Goal: Information Seeking & Learning: Find specific fact

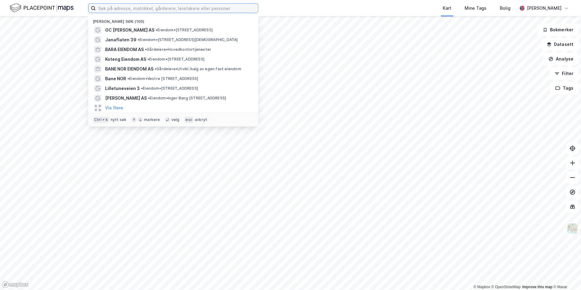
paste input "Frostaveien 3"
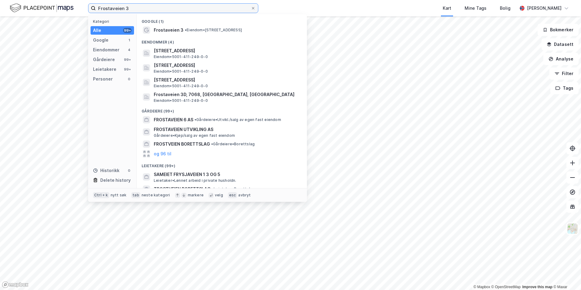
type input "Frostaveien 3"
click at [146, 27] on div at bounding box center [146, 29] width 5 height 7
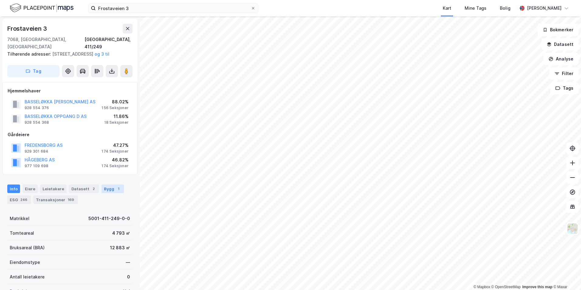
click at [108, 190] on div "Bygg 1" at bounding box center [113, 188] width 22 height 9
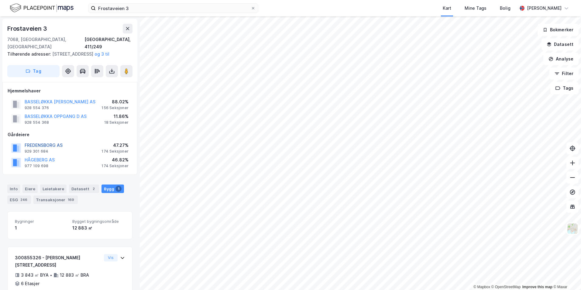
click at [0, 0] on button "FREDENSBORG AS" at bounding box center [0, 0] width 0 height 0
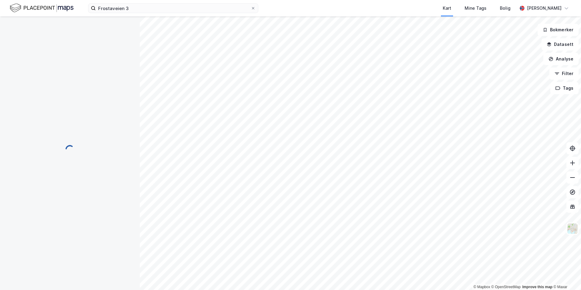
scroll to position [0, 0]
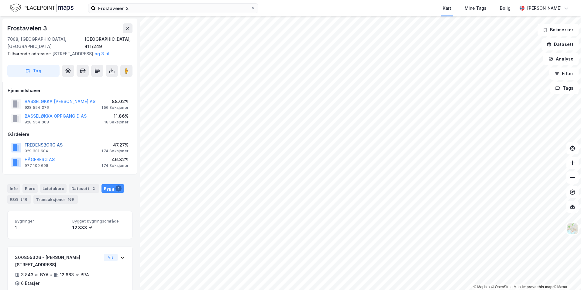
click at [0, 0] on button "FREDENSBORG AS" at bounding box center [0, 0] width 0 height 0
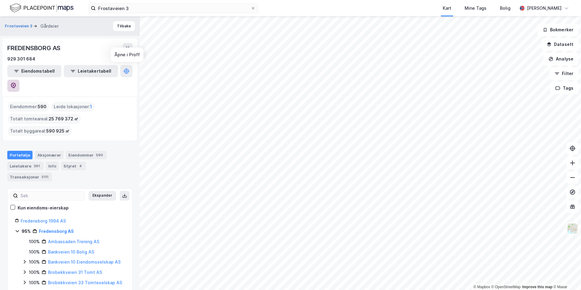
click at [14, 84] on icon at bounding box center [13, 85] width 2 height 2
drag, startPoint x: 30, startPoint y: 58, endPoint x: 5, endPoint y: 51, distance: 26.0
click at [5, 51] on div "FREDENSBORG AS 929 301 684 Eiendomstabell Leietakertabell" at bounding box center [69, 67] width 135 height 58
drag, startPoint x: 5, startPoint y: 51, endPoint x: 14, endPoint y: 49, distance: 9.0
copy div "FREDENSBORG AS 929 301 684"
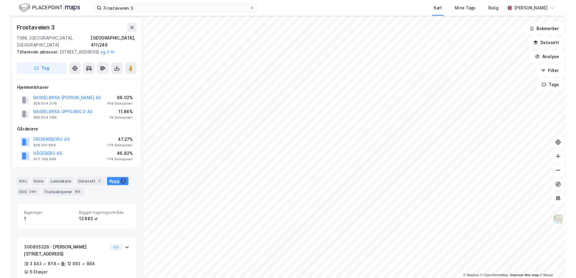
scroll to position [0, 0]
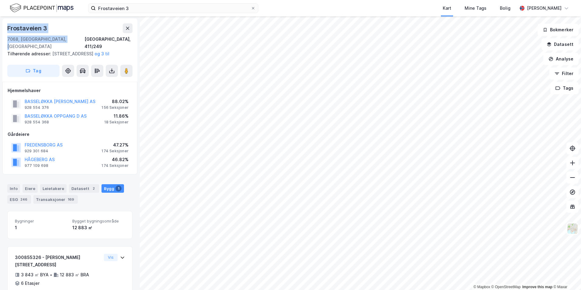
drag, startPoint x: 65, startPoint y: 40, endPoint x: 8, endPoint y: 29, distance: 58.2
click at [8, 29] on div "[STREET_ADDRESS], 411/249" at bounding box center [69, 36] width 125 height 27
copy div "[STREET_ADDRESS]"
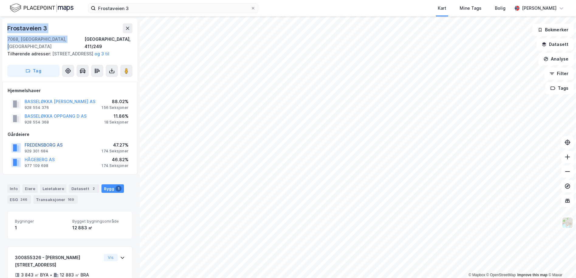
click at [0, 0] on button "FREDENSBORG AS" at bounding box center [0, 0] width 0 height 0
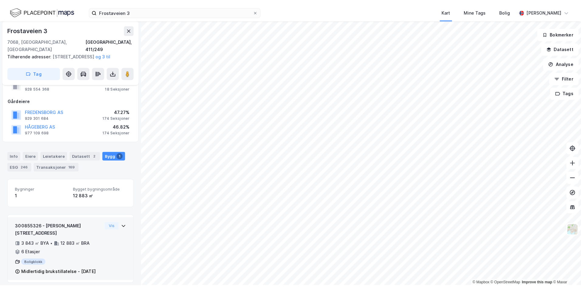
scroll to position [44, 0]
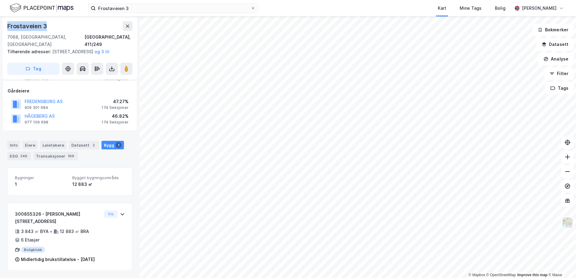
drag, startPoint x: 42, startPoint y: 26, endPoint x: 9, endPoint y: 24, distance: 33.5
click at [9, 24] on div "Frostaveien 3" at bounding box center [27, 26] width 41 height 10
copy div "Frostaveien 3"
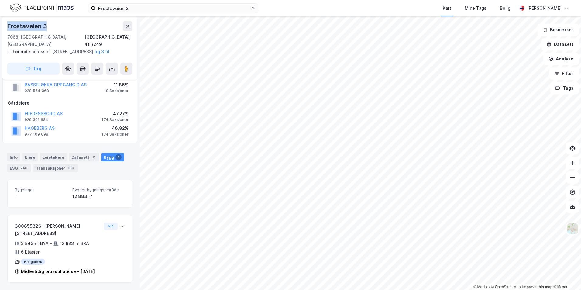
scroll to position [32, 0]
click at [74, 33] on div "[STREET_ADDRESS], 411/249" at bounding box center [69, 34] width 125 height 27
drag, startPoint x: 65, startPoint y: 36, endPoint x: 8, endPoint y: 27, distance: 58.2
click at [8, 27] on div "[STREET_ADDRESS], 411/249" at bounding box center [69, 34] width 125 height 27
copy div "[STREET_ADDRESS]"
